Goal: Transaction & Acquisition: Purchase product/service

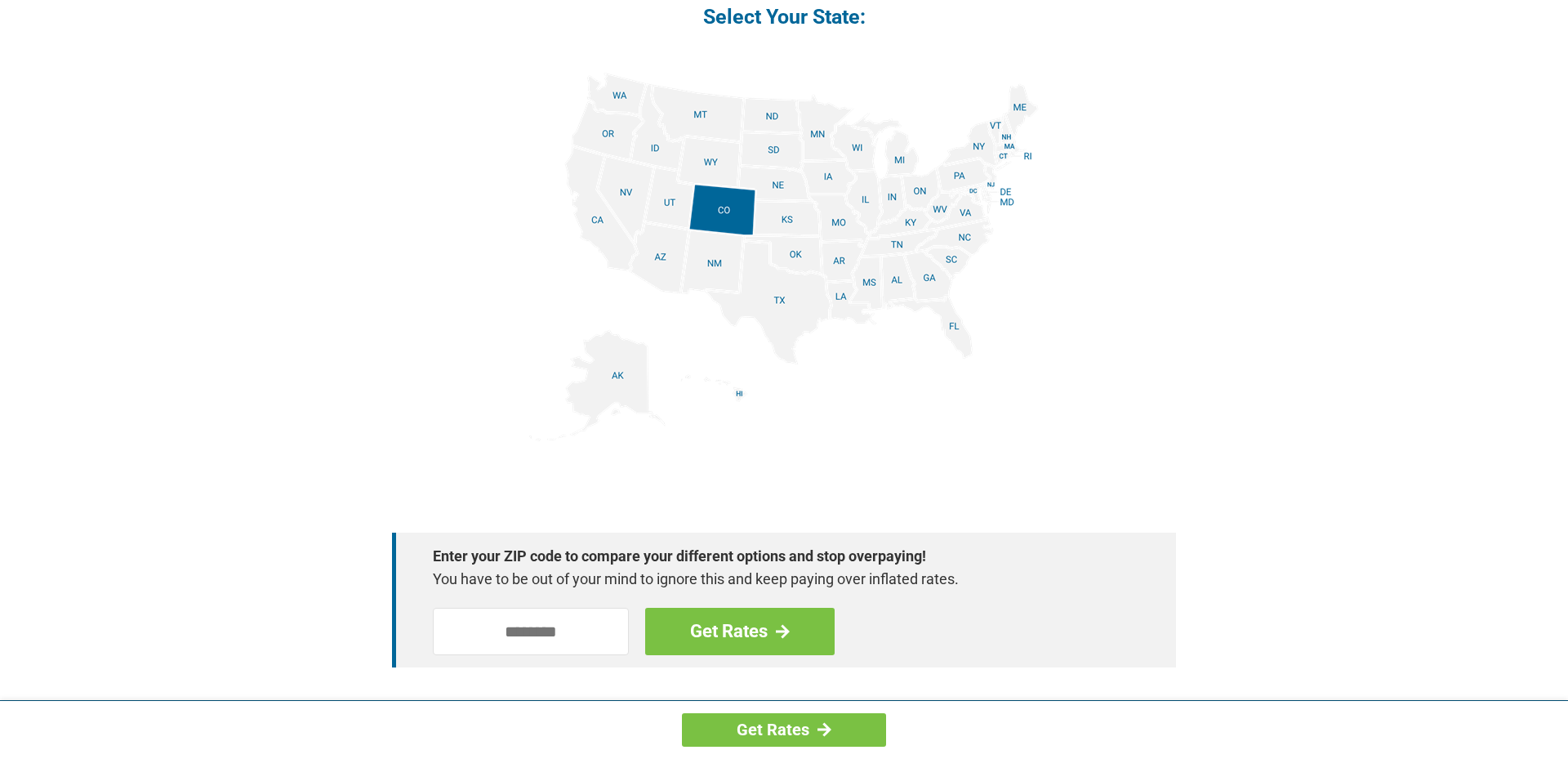
scroll to position [2020, 0]
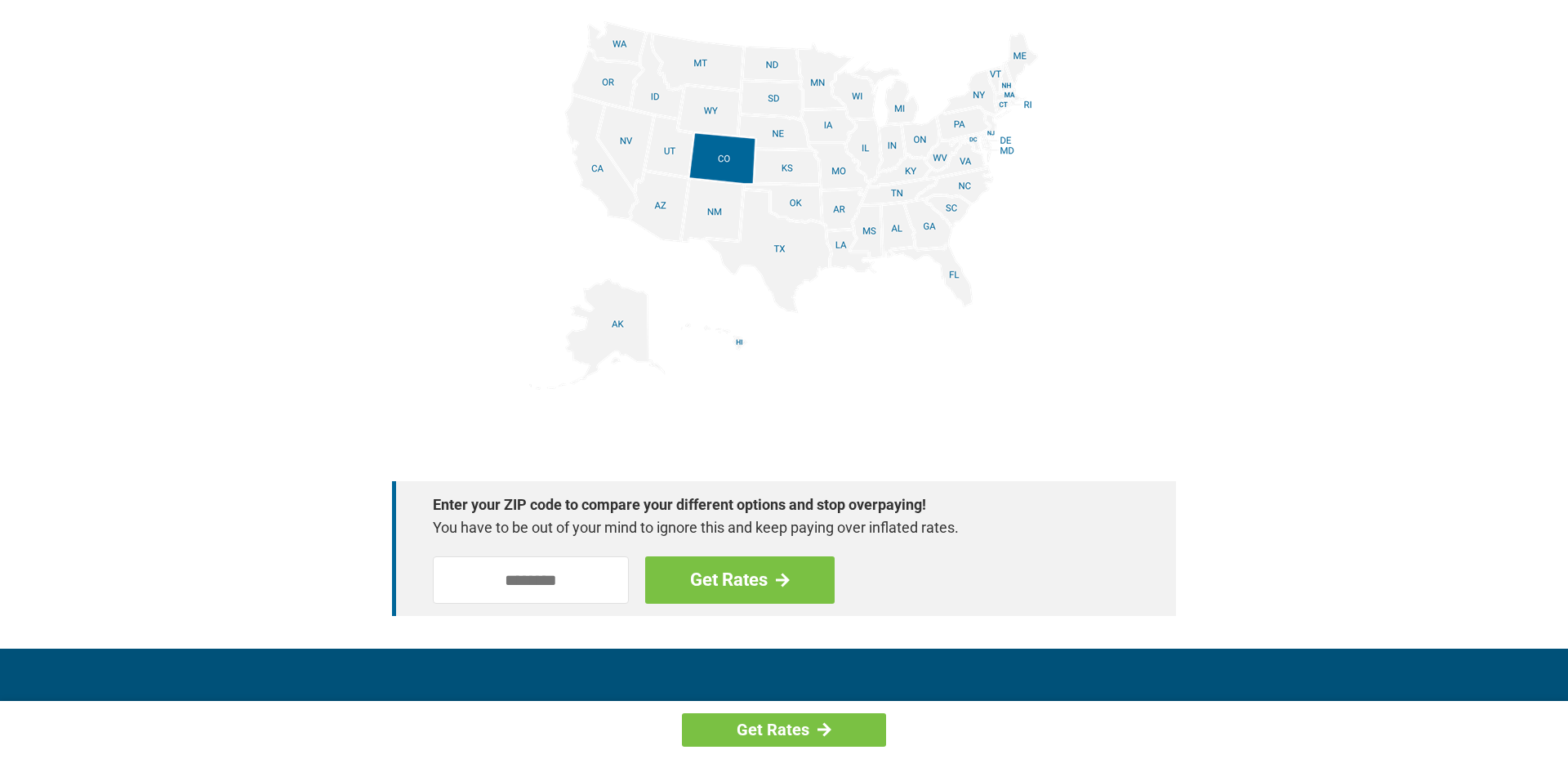
click at [957, 273] on img at bounding box center [784, 205] width 510 height 369
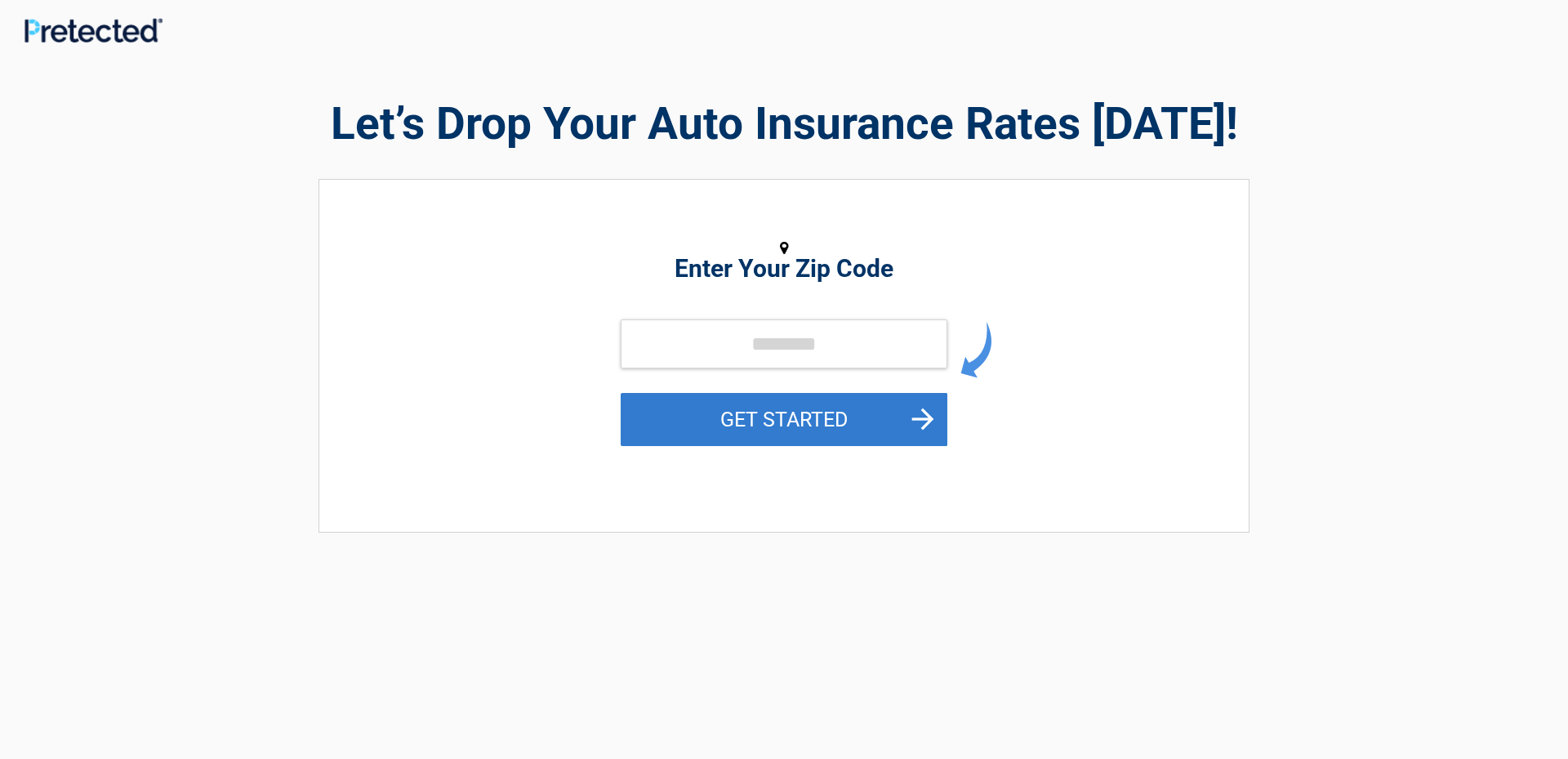
click at [923, 411] on button "GET STARTED" at bounding box center [784, 419] width 327 height 53
click at [929, 414] on button "GET STARTED" at bounding box center [784, 419] width 327 height 53
type input "*****"
click at [919, 418] on button "GET STARTED" at bounding box center [784, 419] width 327 height 53
